Goal: Transaction & Acquisition: Purchase product/service

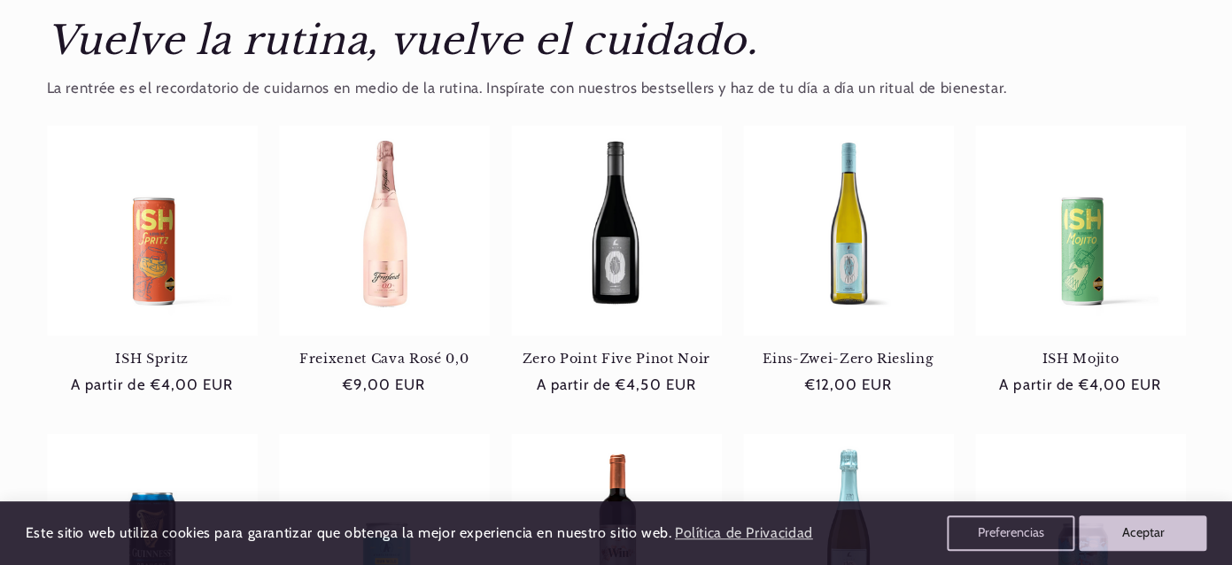
scroll to position [676, 0]
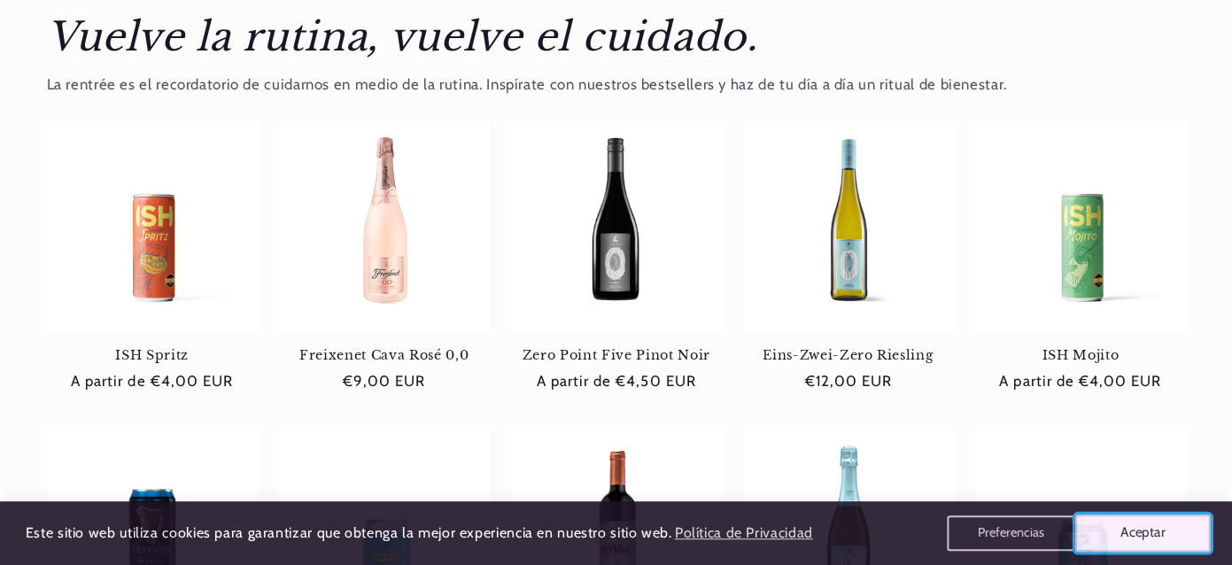
click at [1090, 531] on button "Aceptar" at bounding box center [1142, 532] width 135 height 37
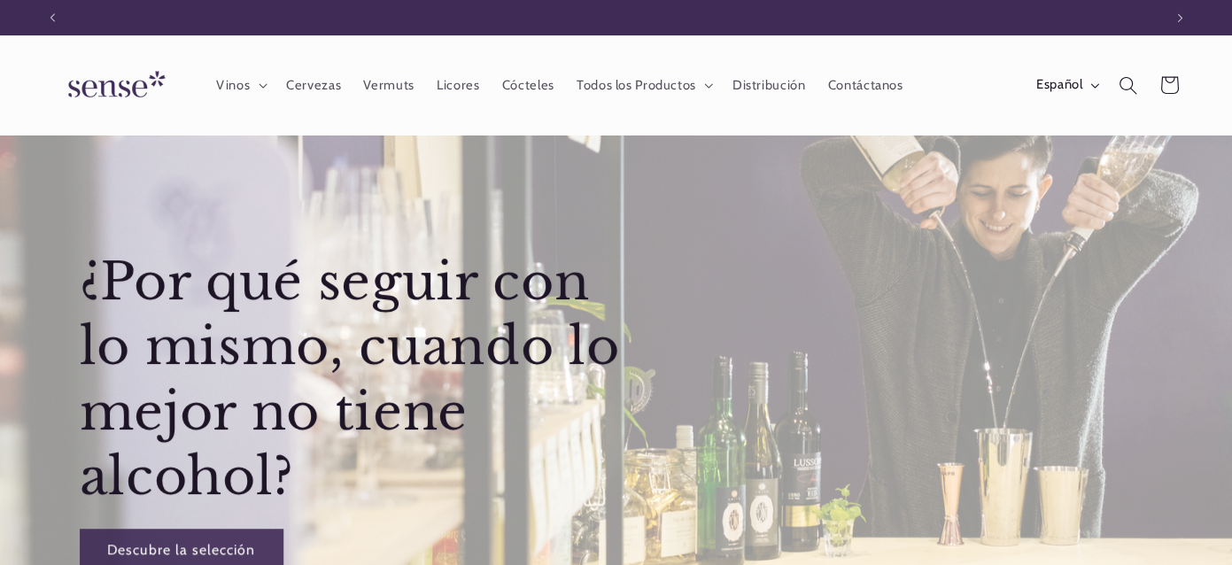
scroll to position [0, 0]
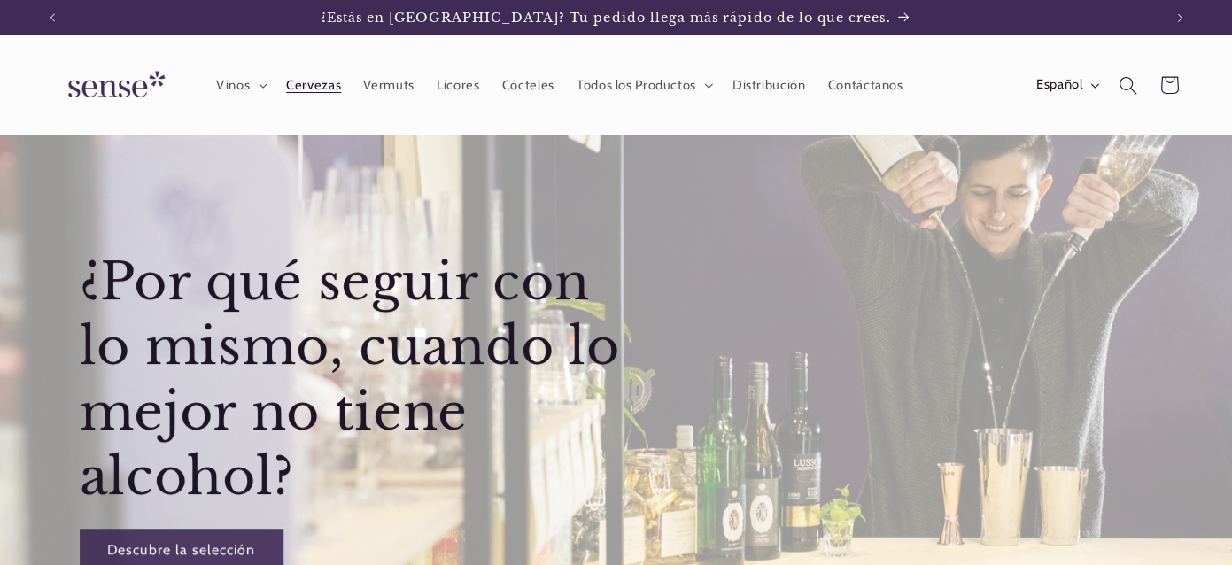
click at [326, 89] on span "Cervezas" at bounding box center [313, 85] width 55 height 17
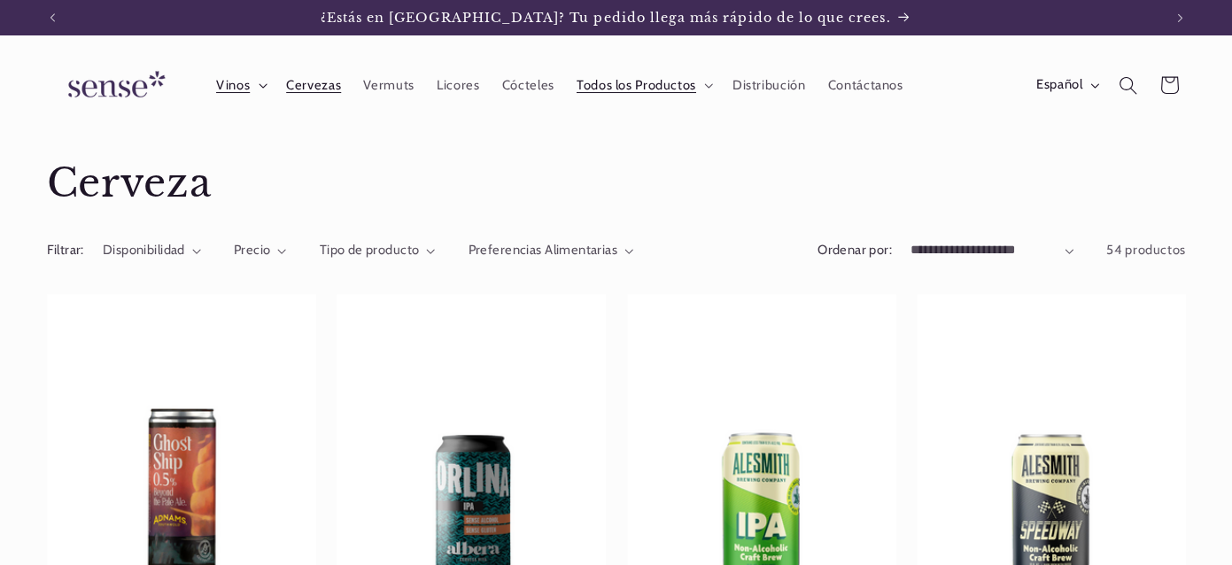
click at [243, 92] on span "Vinos" at bounding box center [233, 85] width 34 height 17
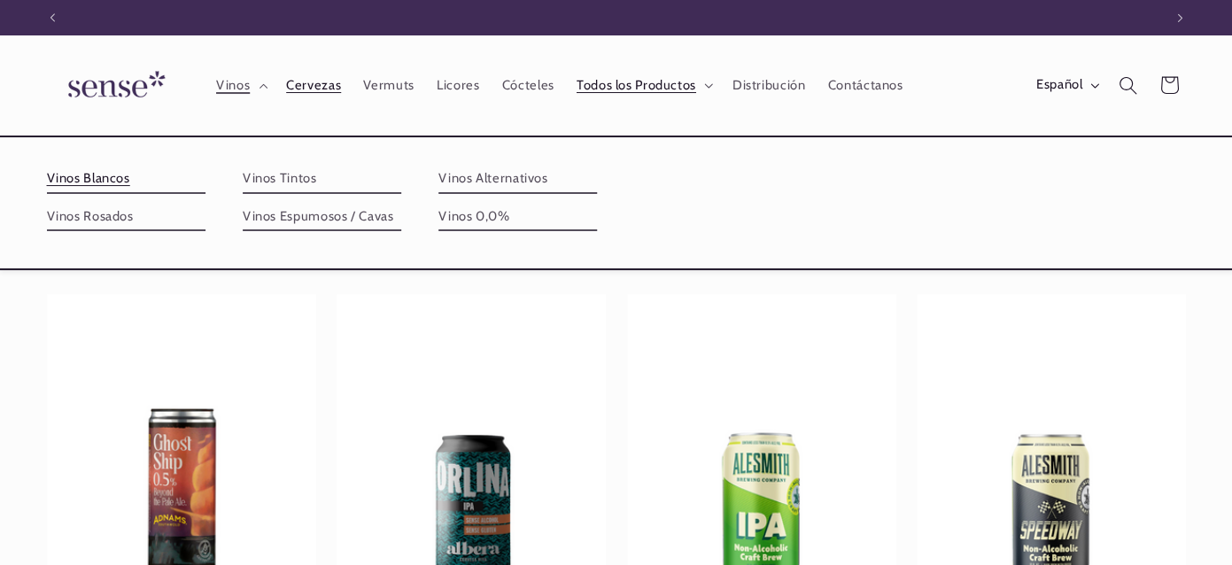
click at [87, 182] on link "Vinos Blancos" at bounding box center [126, 179] width 158 height 28
